Goal: Check status

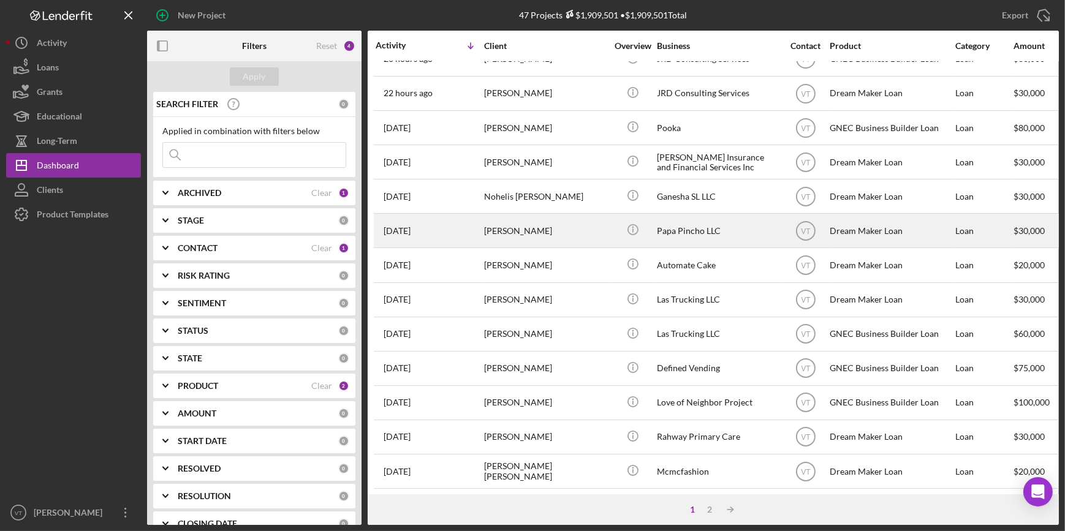
scroll to position [167, 0]
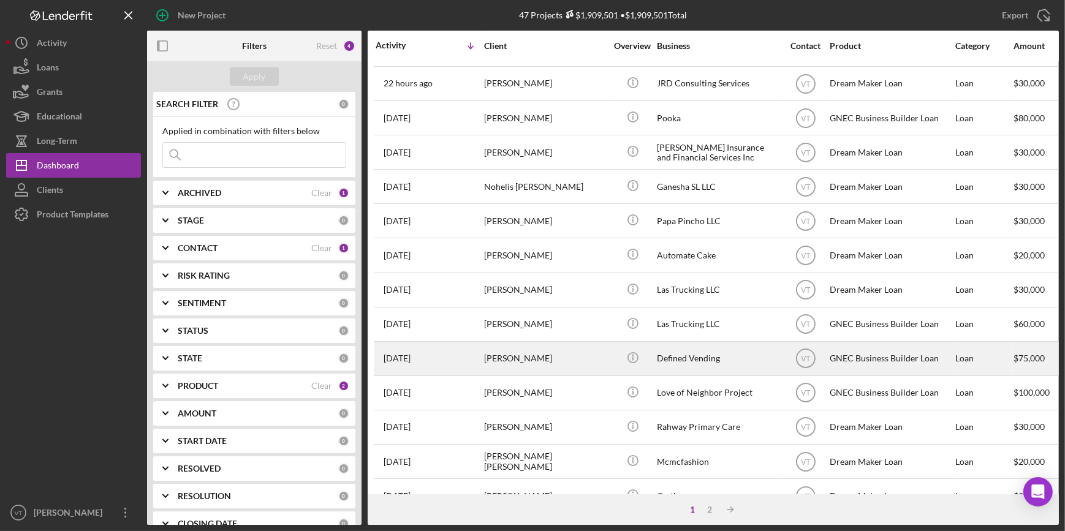
click at [569, 353] on div "[PERSON_NAME]" at bounding box center [545, 358] width 123 height 32
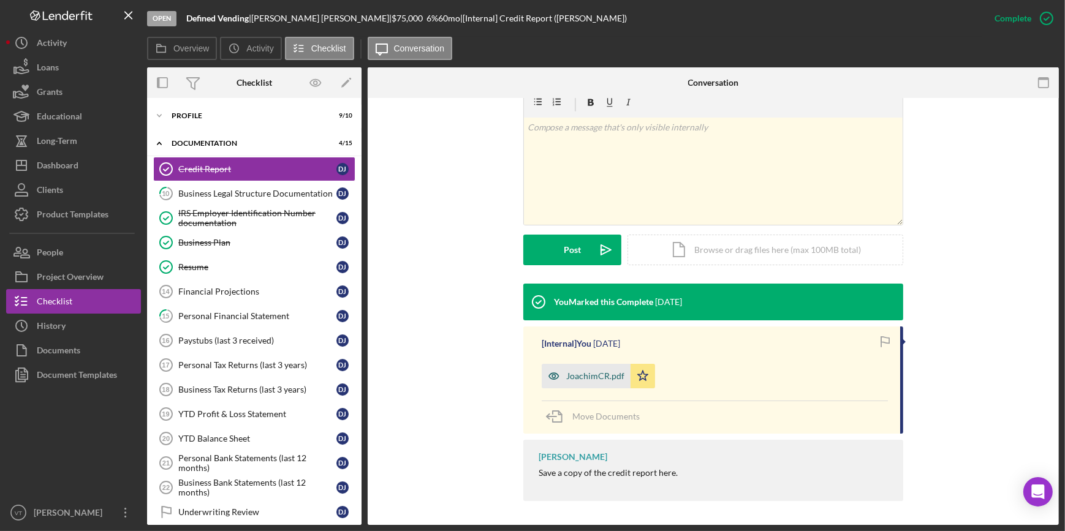
click at [591, 380] on div "JoachimCR.pdf" at bounding box center [595, 376] width 58 height 10
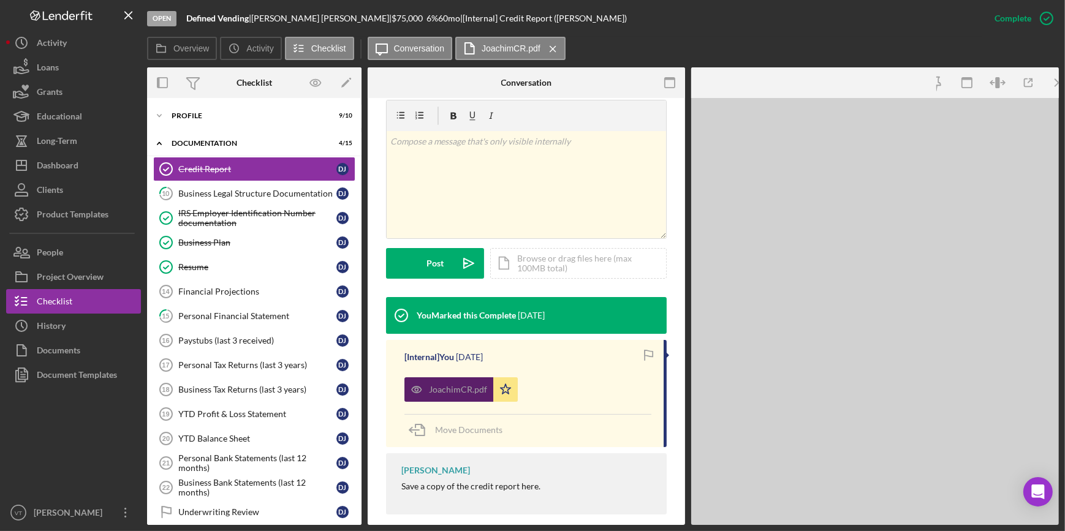
scroll to position [213, 0]
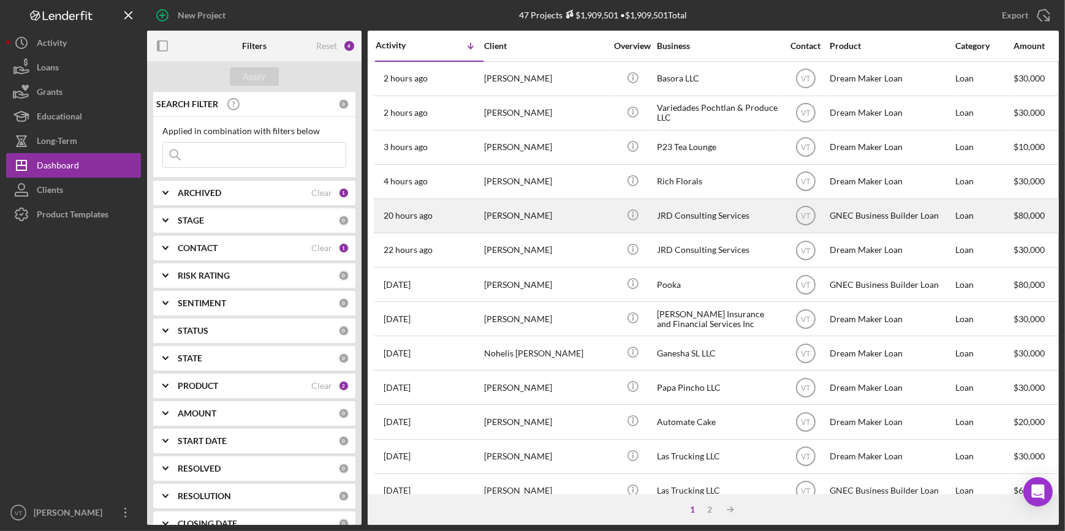
click at [520, 214] on div "[PERSON_NAME]" at bounding box center [545, 216] width 123 height 32
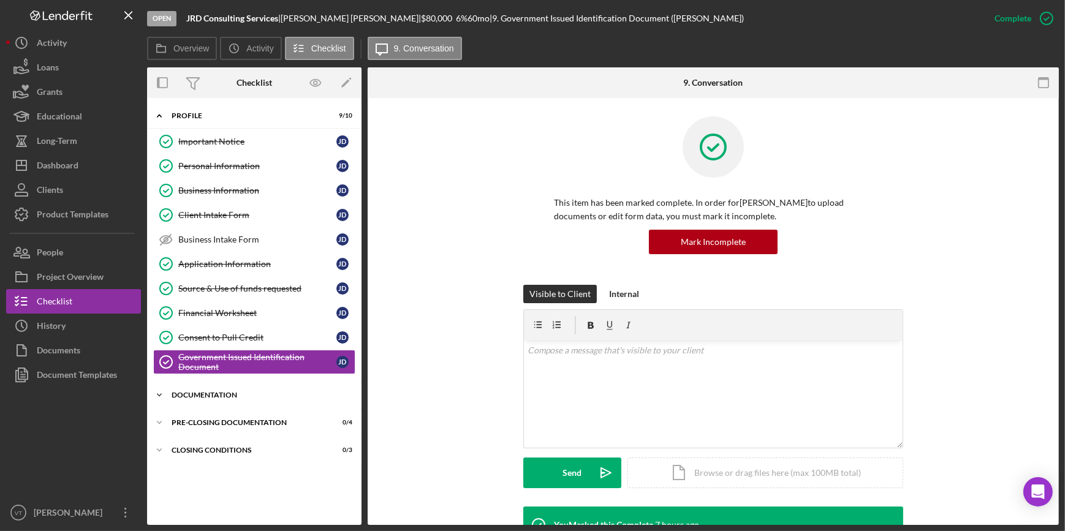
click at [165, 389] on icon "Icon/Expander" at bounding box center [159, 395] width 25 height 25
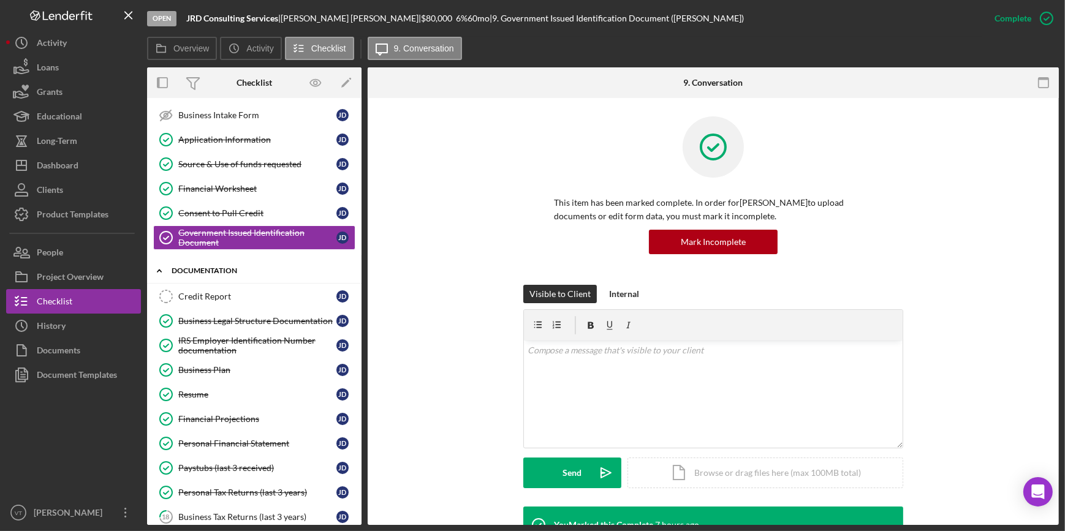
scroll to position [167, 0]
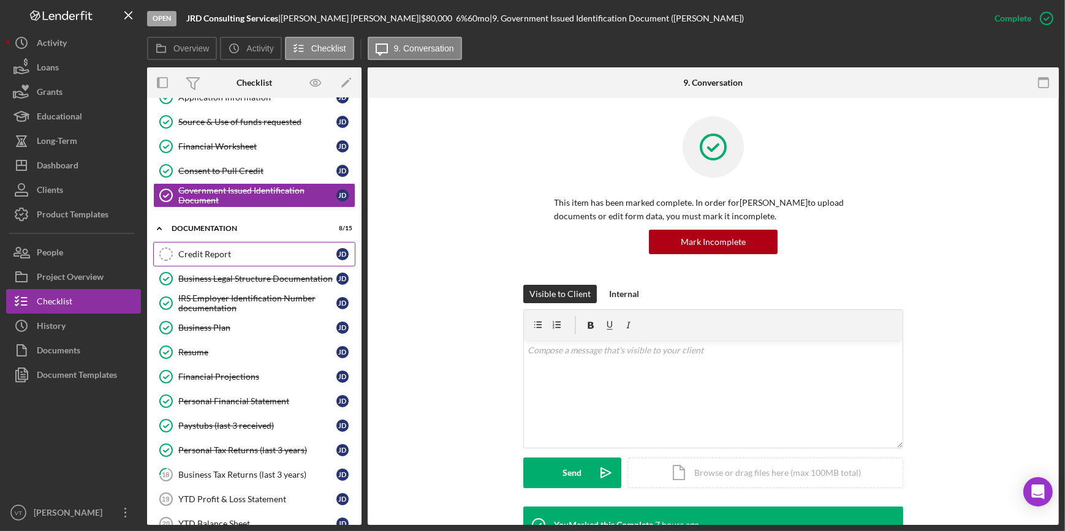
click at [206, 244] on link "Credit Report Credit Report [PERSON_NAME]" at bounding box center [254, 254] width 202 height 25
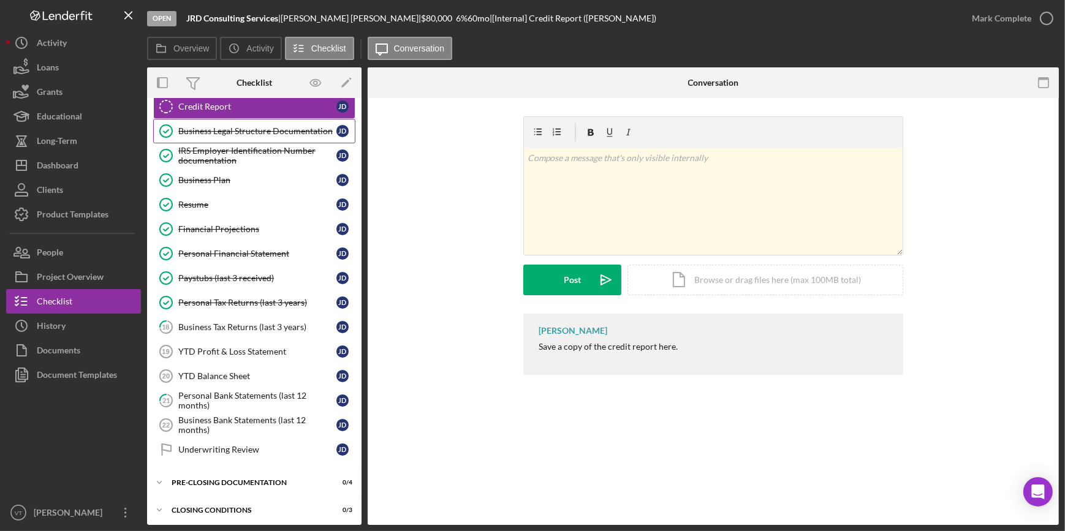
scroll to position [315, 0]
